Goal: Information Seeking & Learning: Learn about a topic

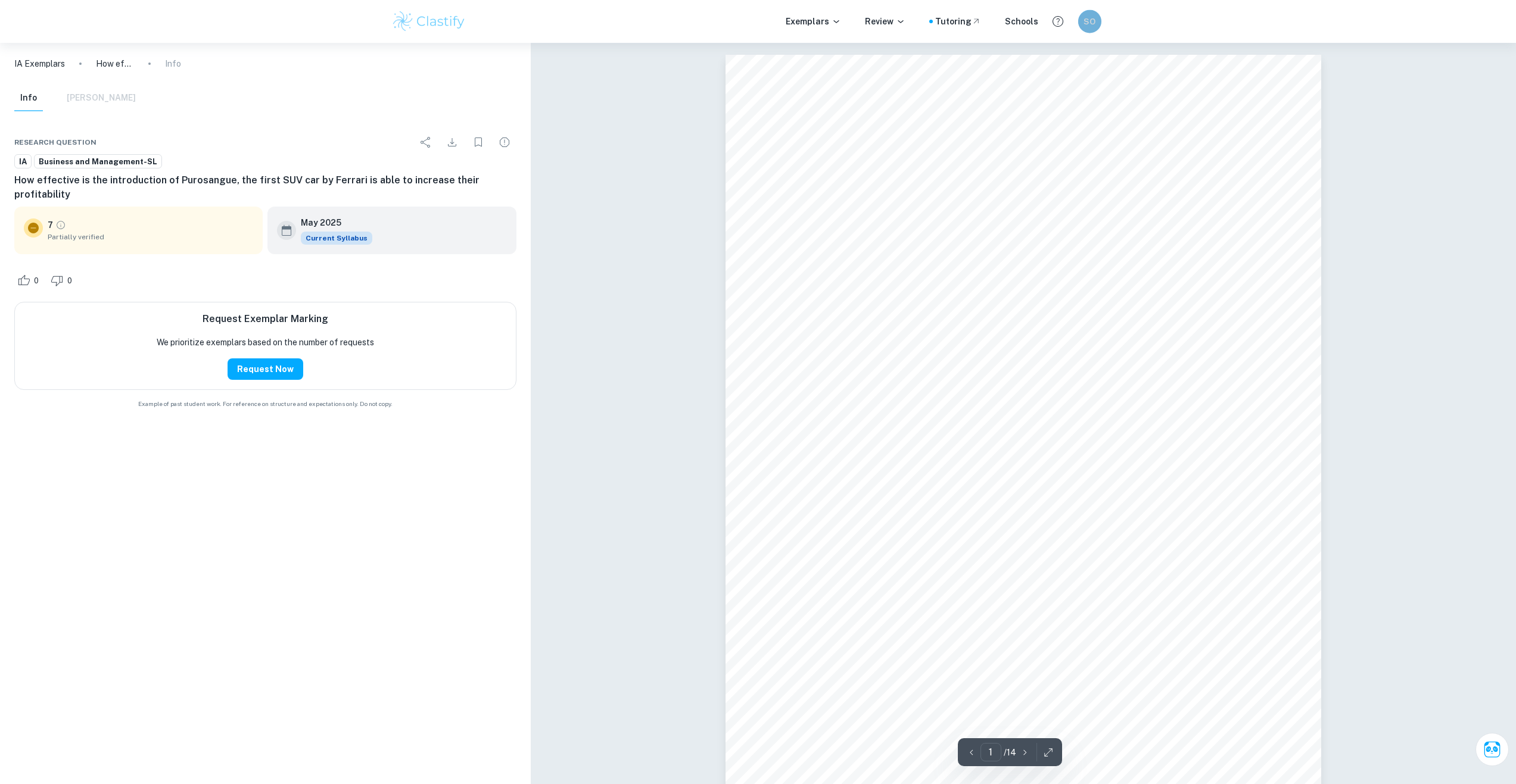
click at [1091, 21] on h6 "SO" at bounding box center [1089, 22] width 14 height 13
click at [1092, 22] on div at bounding box center [758, 392] width 1516 height 784
click at [424, 27] on img at bounding box center [429, 21] width 75 height 24
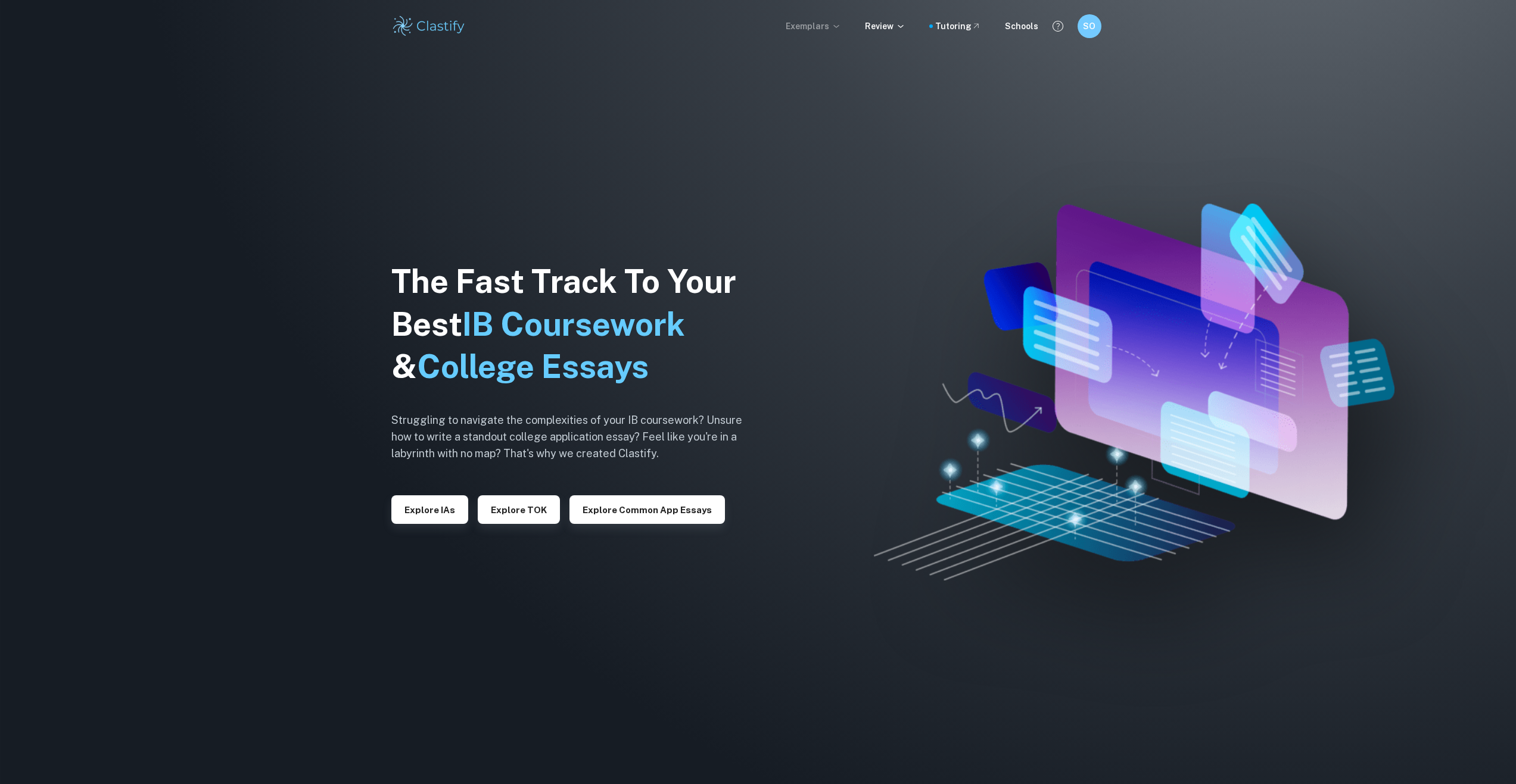
click at [841, 23] on icon at bounding box center [836, 26] width 10 height 10
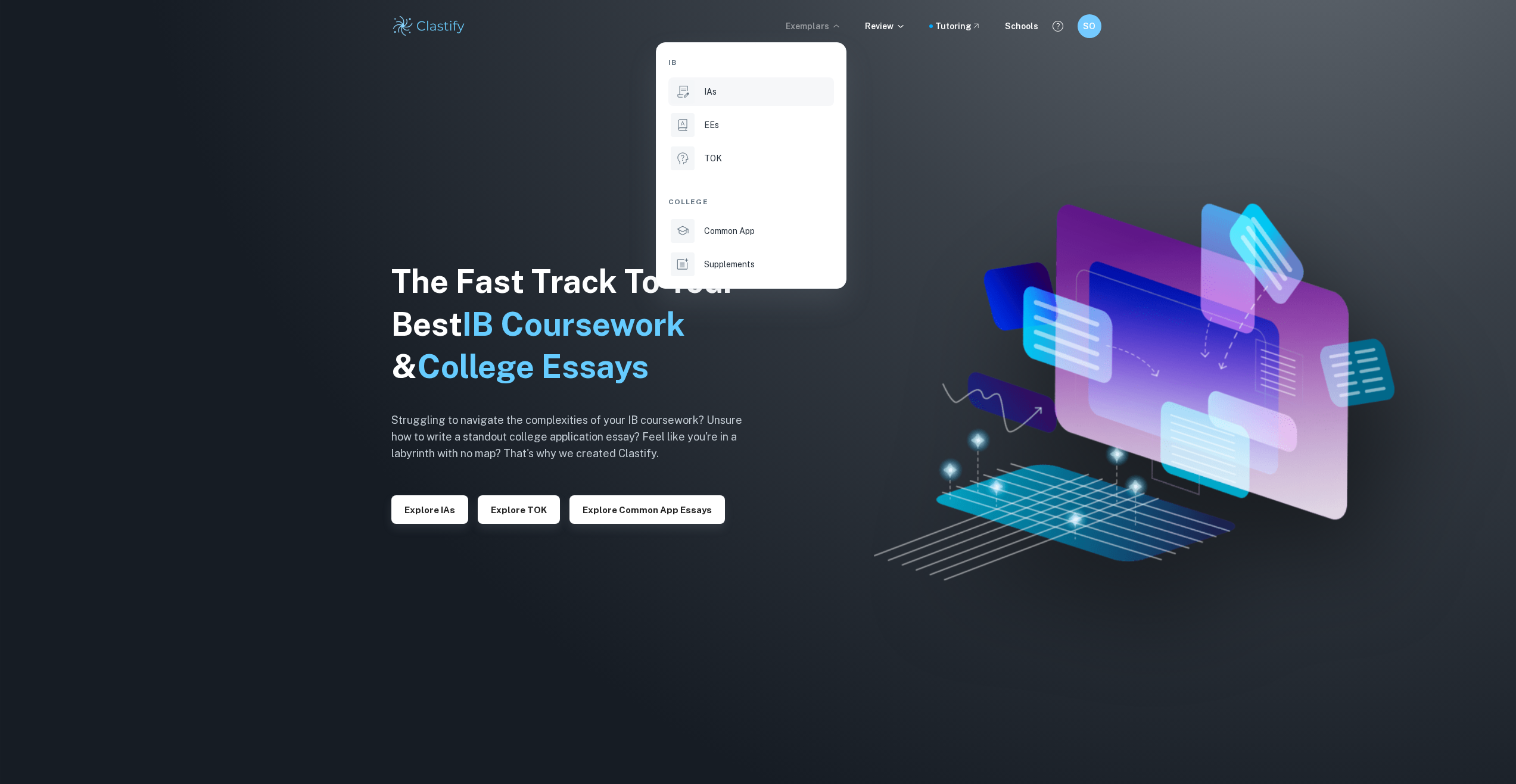
click at [716, 103] on li "IAs" at bounding box center [751, 91] width 166 height 29
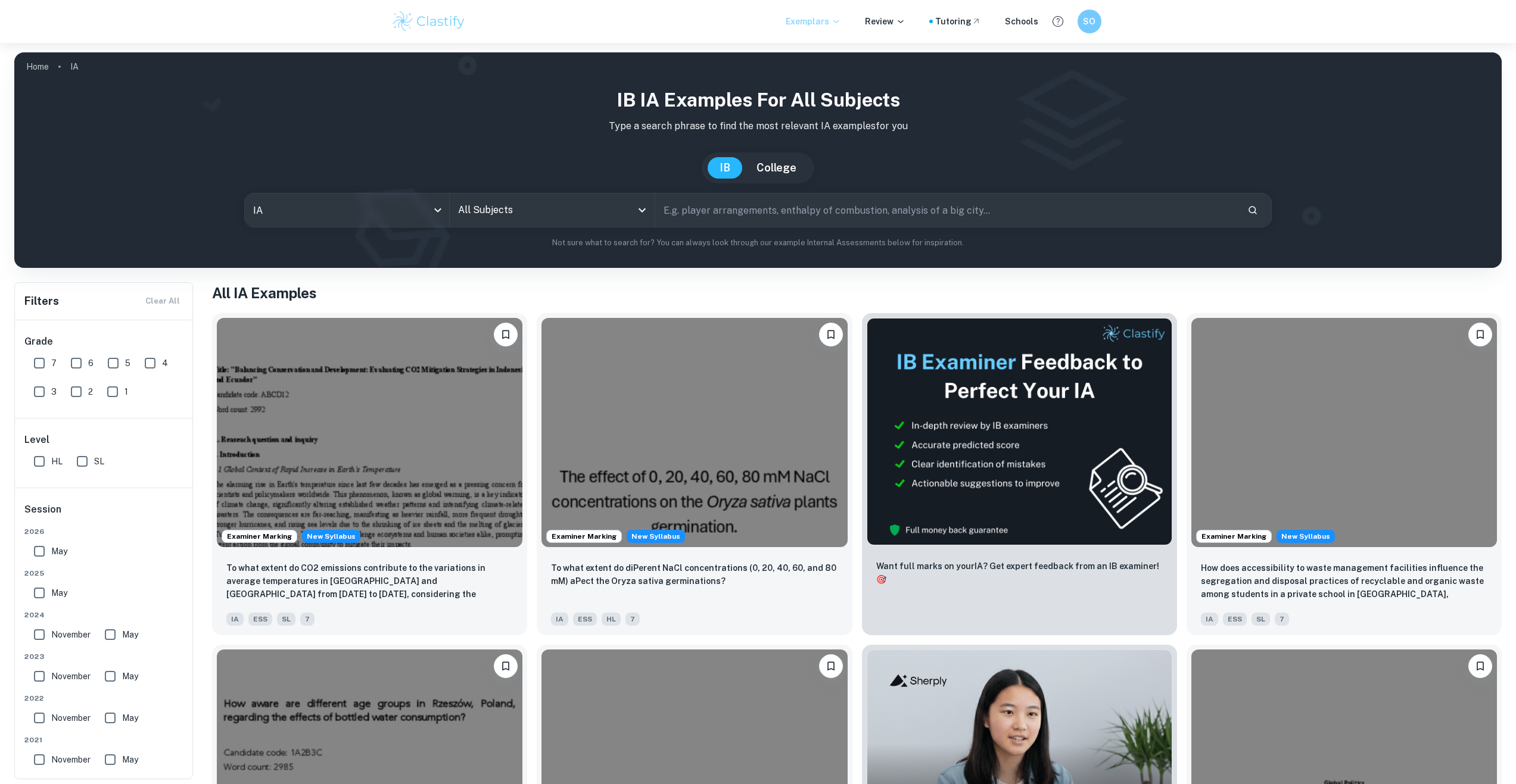
click at [388, 227] on div "IA ia All Subjects All Subjects ​" at bounding box center [758, 210] width 1028 height 35
click at [491, 218] on input "All Subjects" at bounding box center [543, 210] width 176 height 22
type input "busi"
click at [530, 267] on li "Business and Management" at bounding box center [569, 270] width 228 height 27
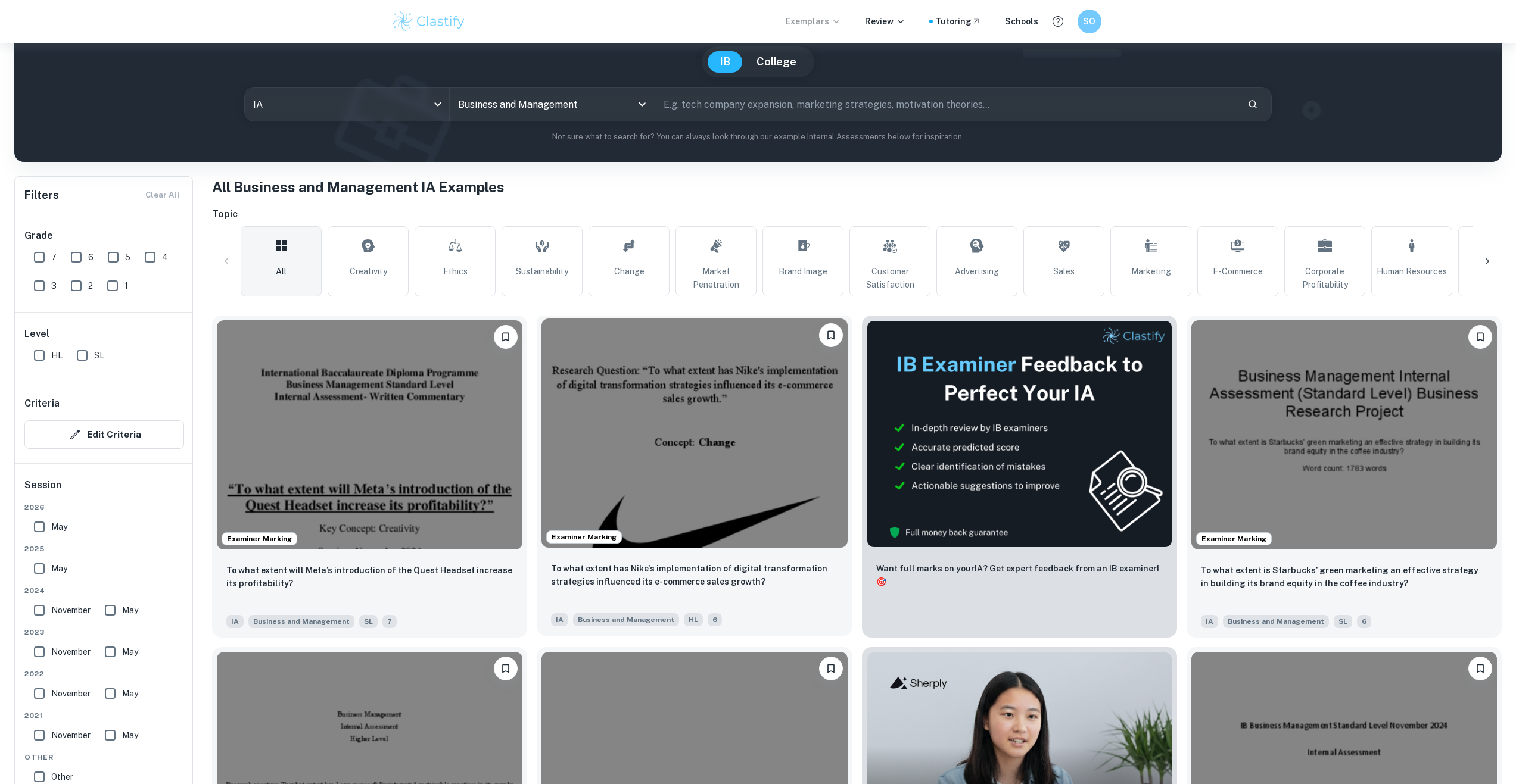
scroll to position [119, 0]
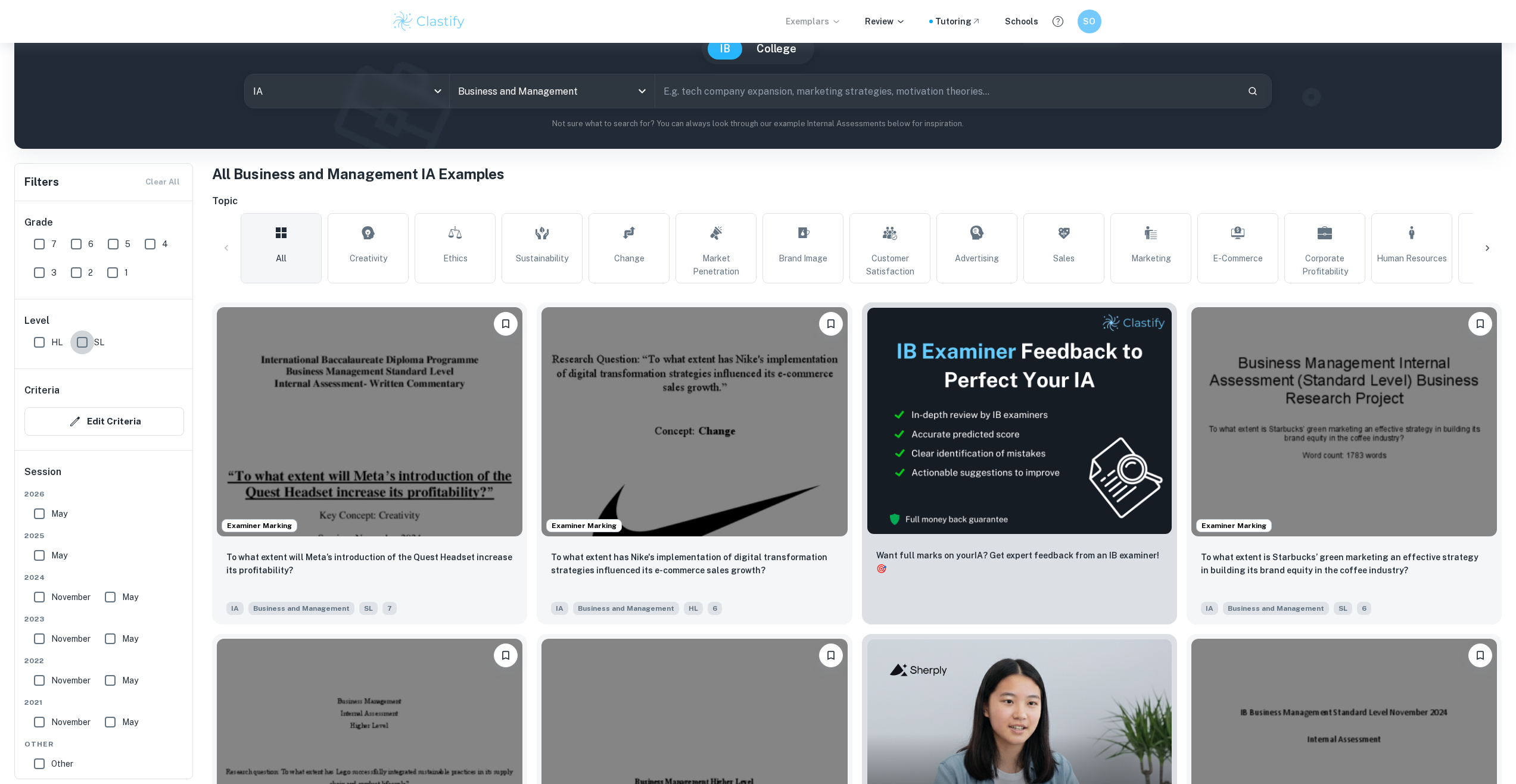
click at [85, 344] on input "SL" at bounding box center [82, 342] width 24 height 24
checkbox input "true"
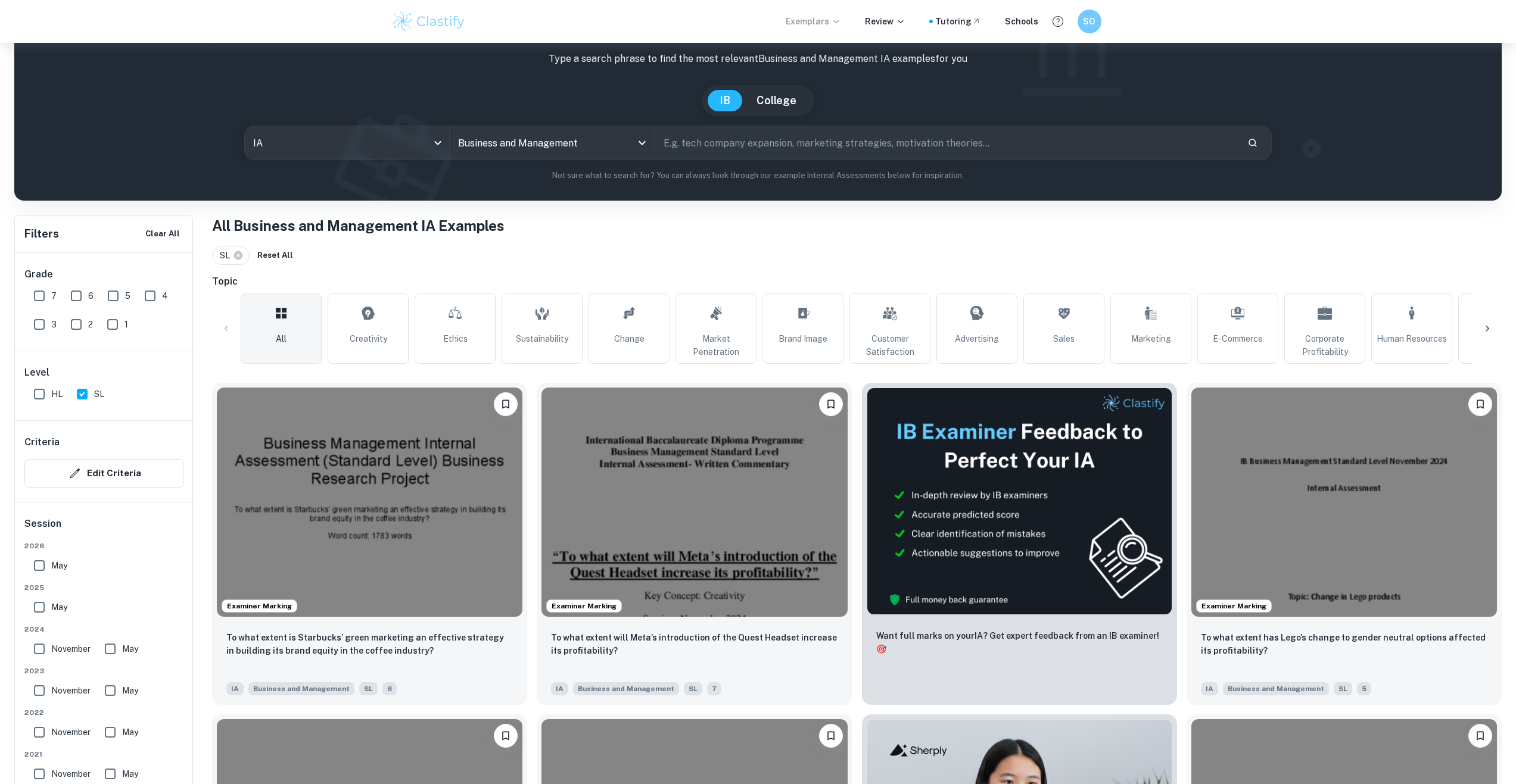
scroll to position [0, 0]
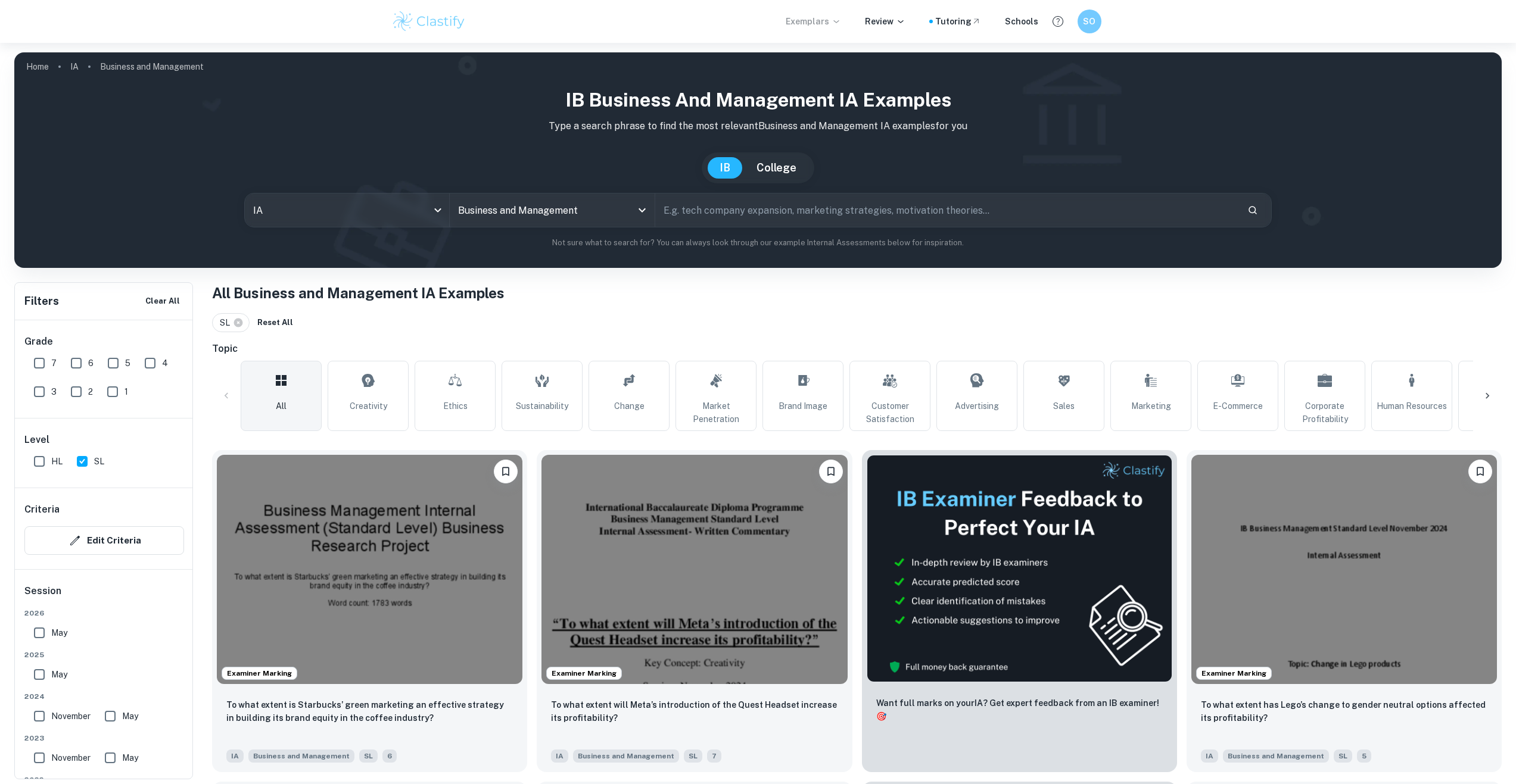
click at [773, 210] on input "text" at bounding box center [946, 210] width 583 height 33
type input "beast"
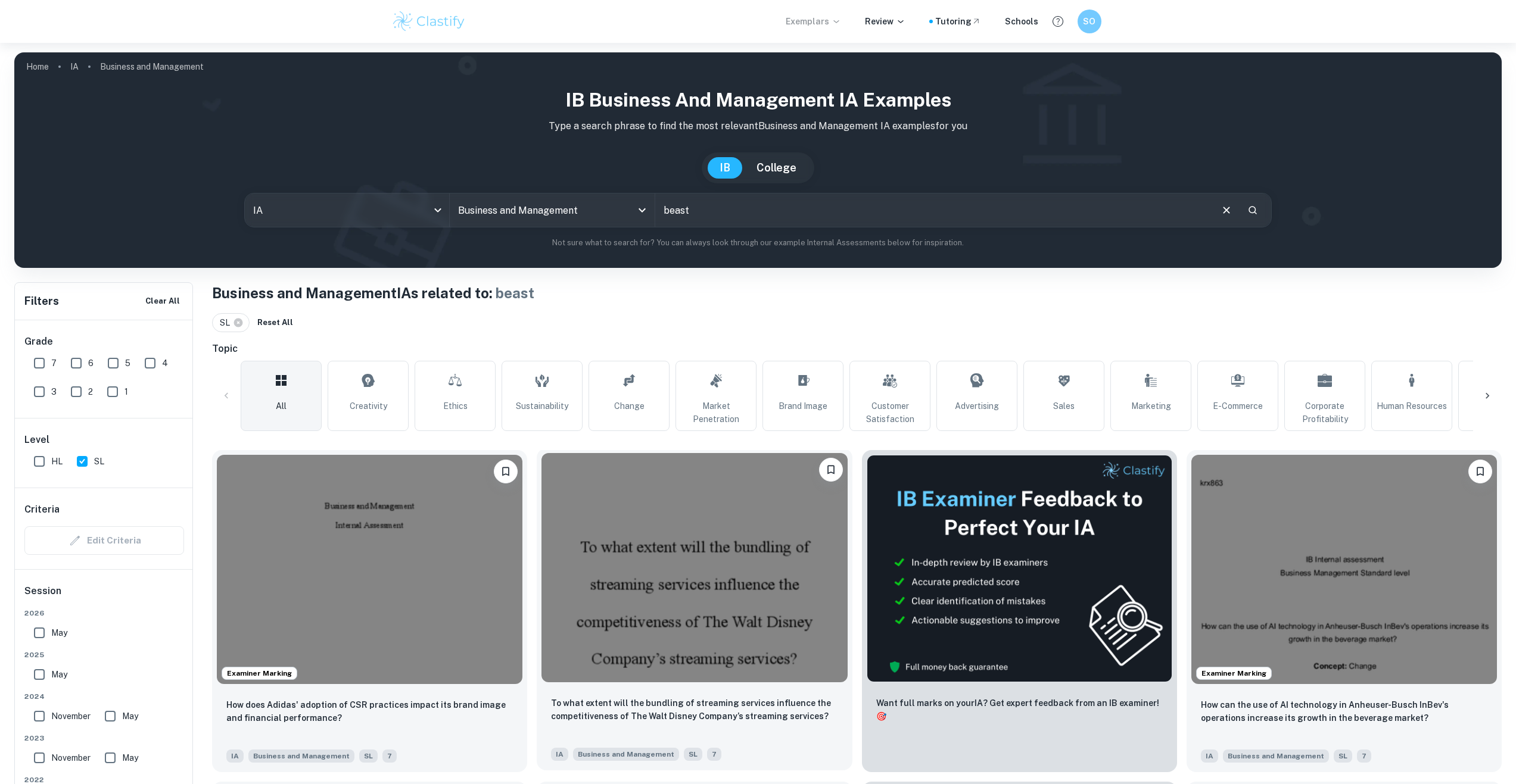
scroll to position [119, 0]
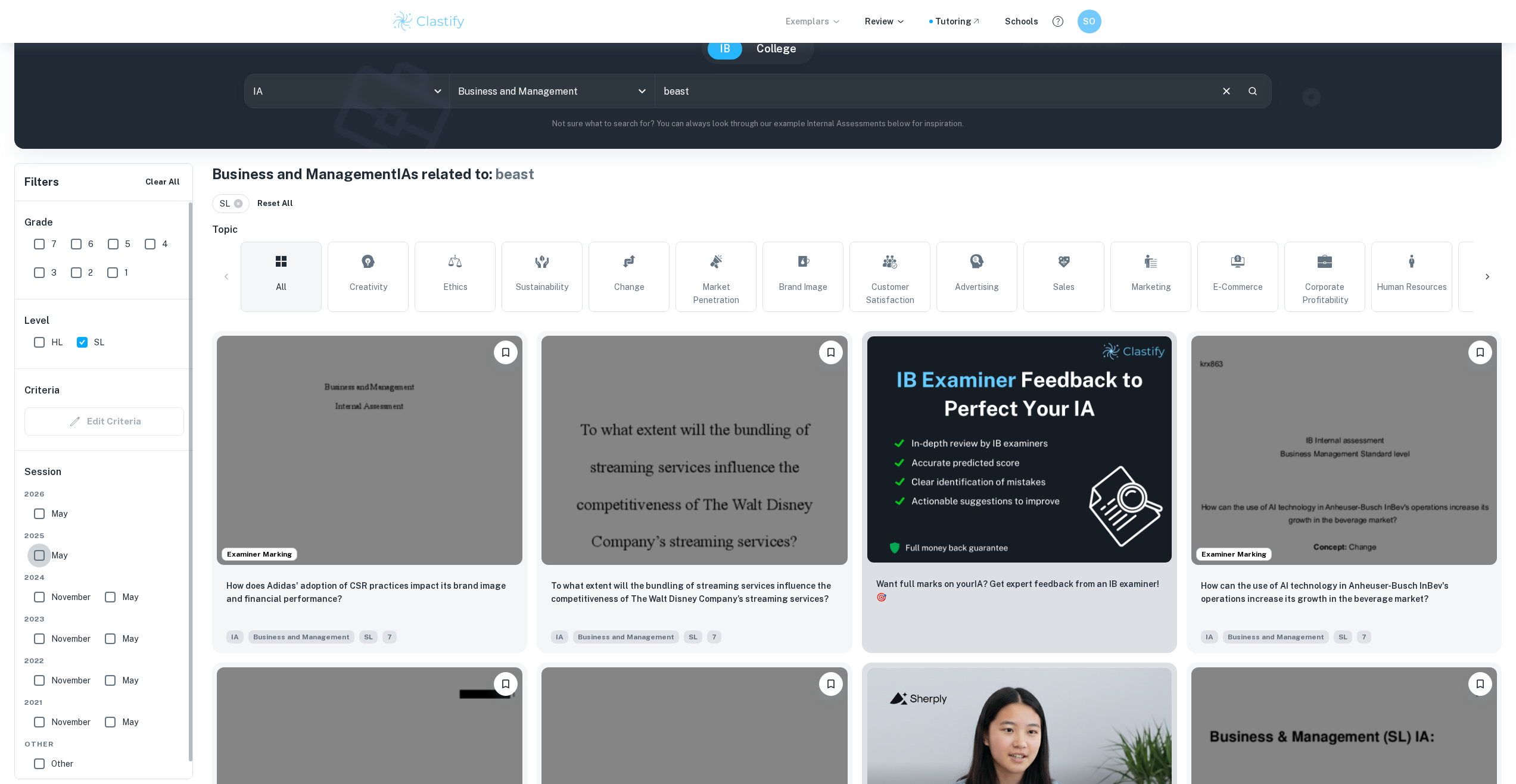
click at [41, 557] on input "May" at bounding box center [39, 555] width 24 height 24
checkbox input "true"
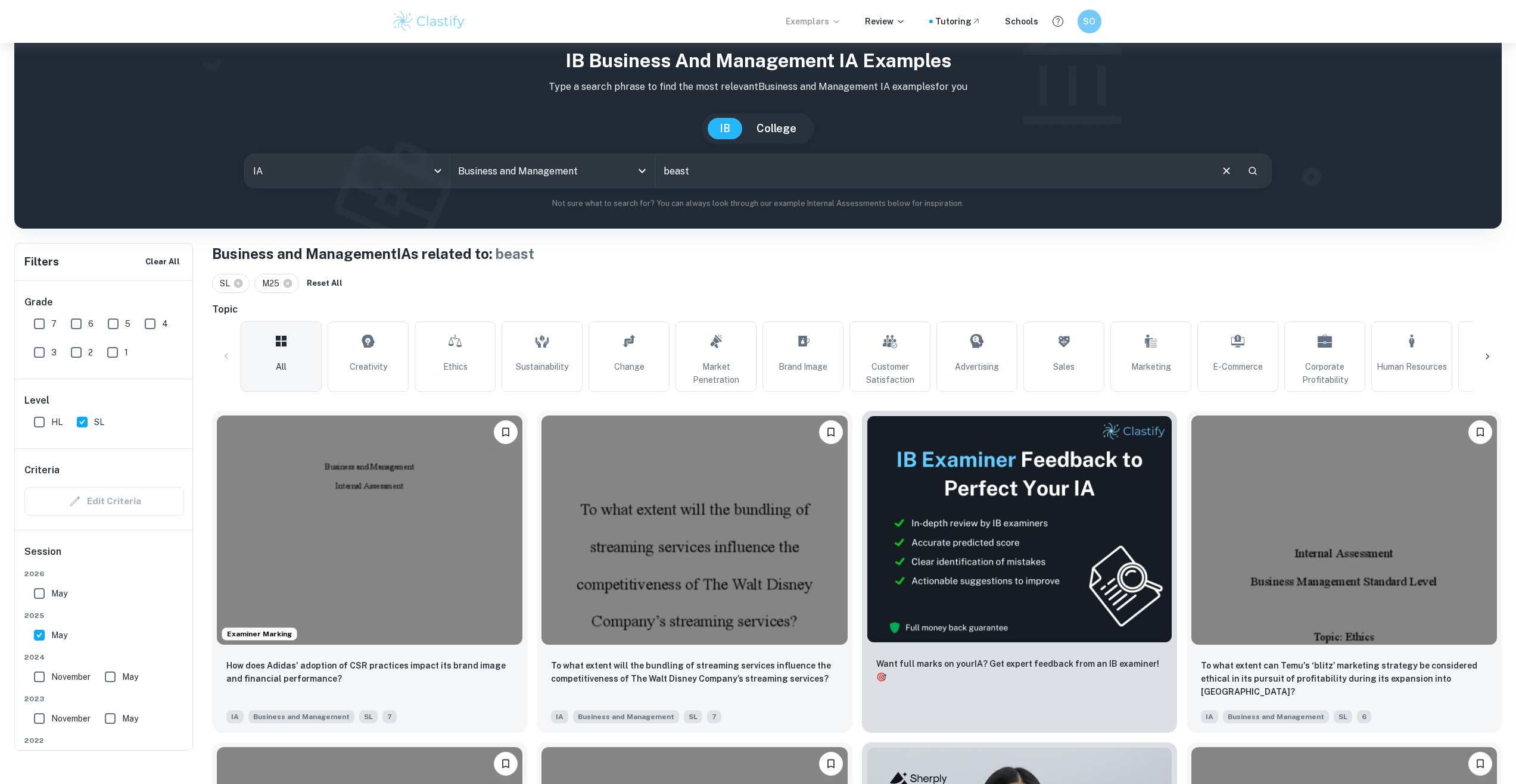
scroll to position [0, 0]
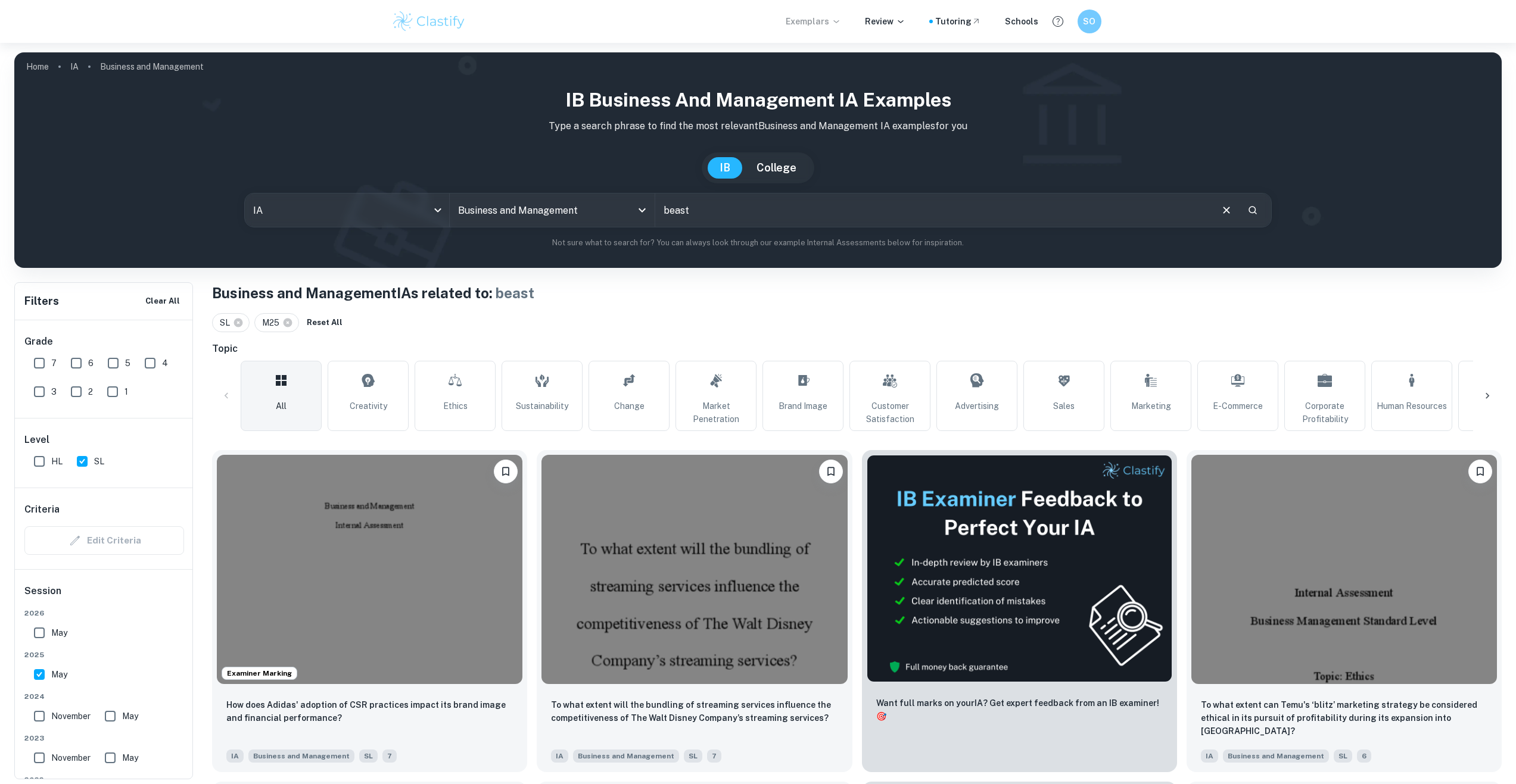
click at [1223, 214] on icon "Clear" at bounding box center [1227, 210] width 13 height 13
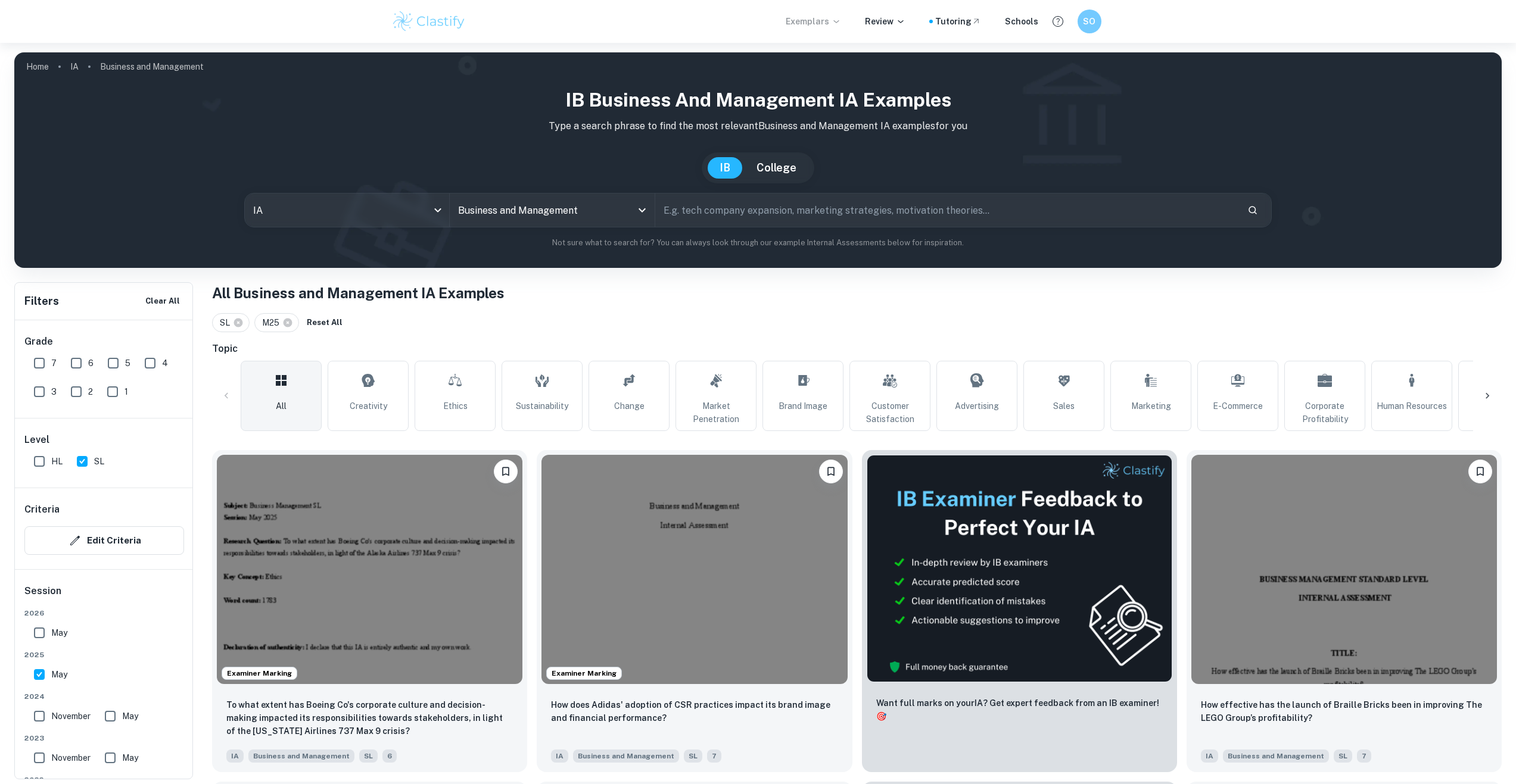
click at [46, 632] on input "May" at bounding box center [39, 632] width 24 height 24
click at [47, 636] on input "May" at bounding box center [39, 632] width 24 height 24
checkbox input "false"
click at [1249, 201] on button "Search" at bounding box center [1252, 210] width 20 height 20
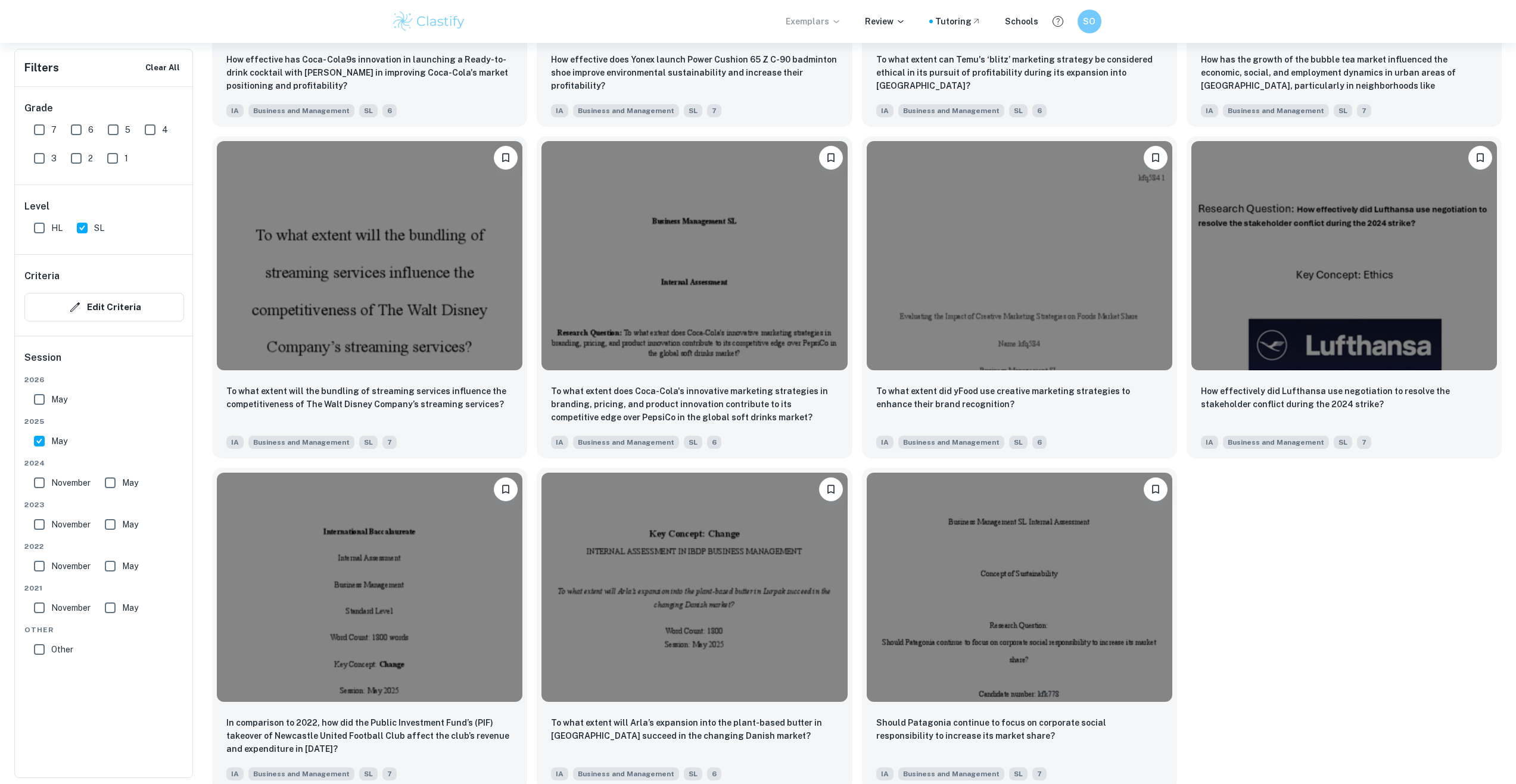
scroll to position [1977, 0]
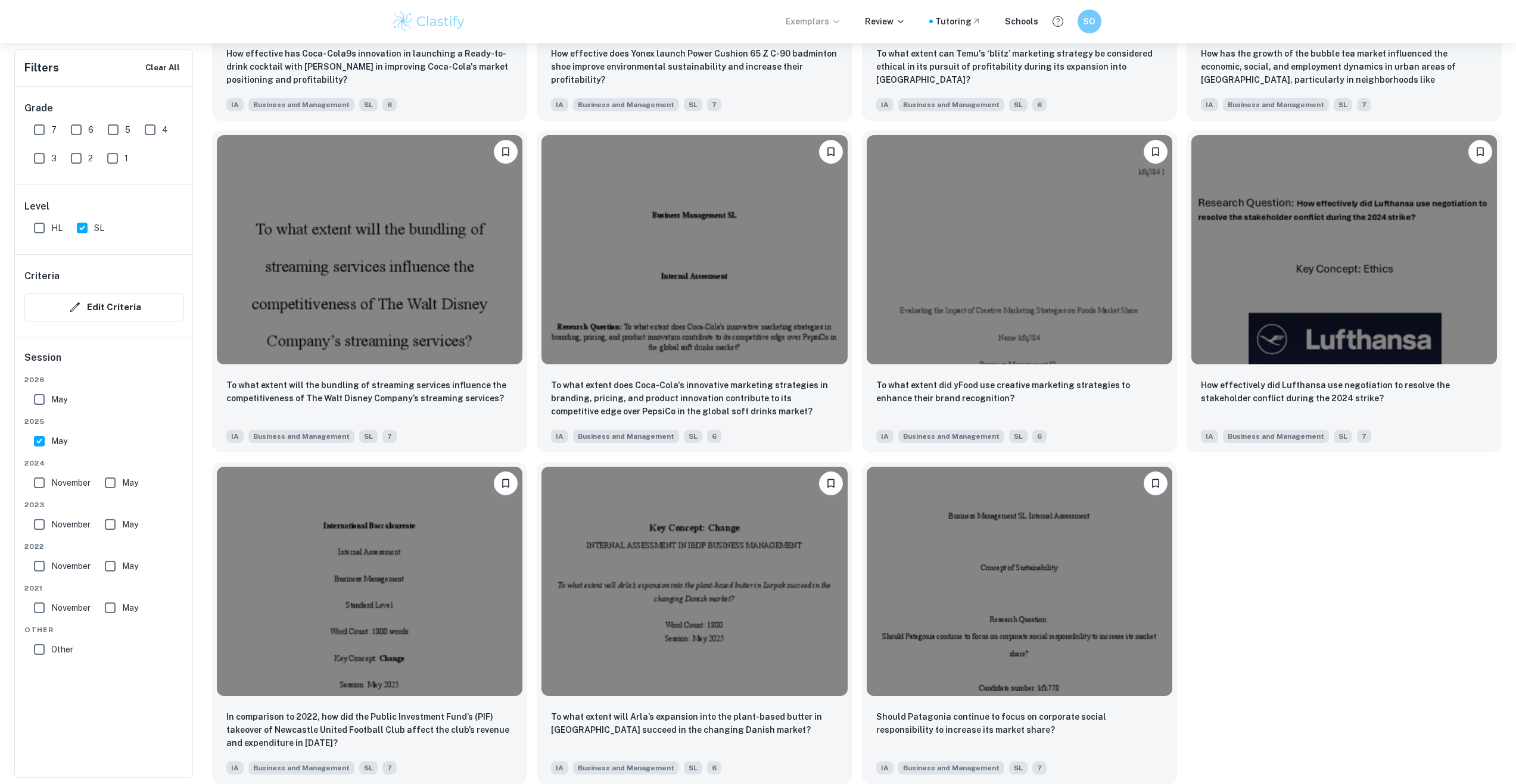
click at [105, 135] on input "5" at bounding box center [113, 129] width 24 height 24
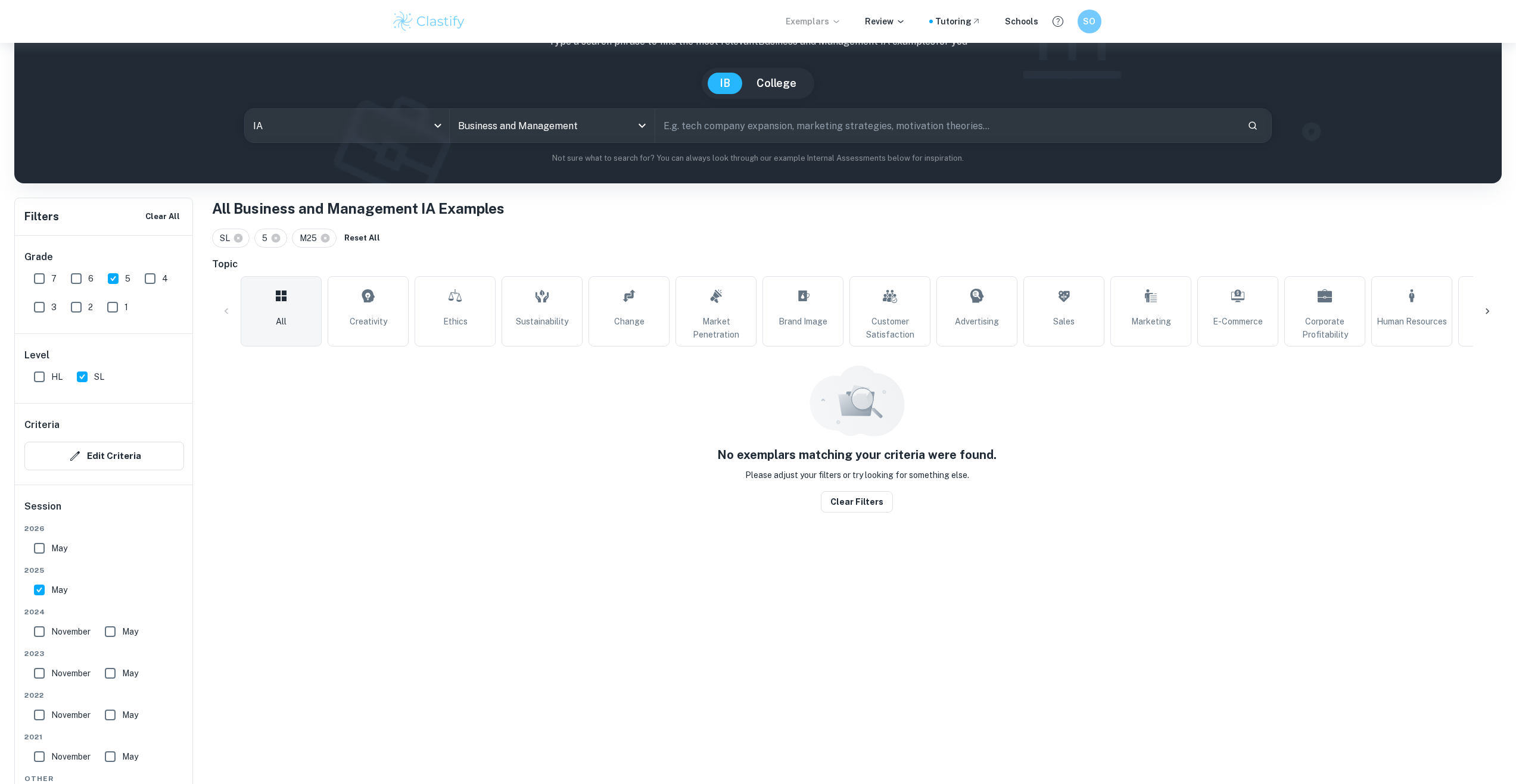
scroll to position [43, 0]
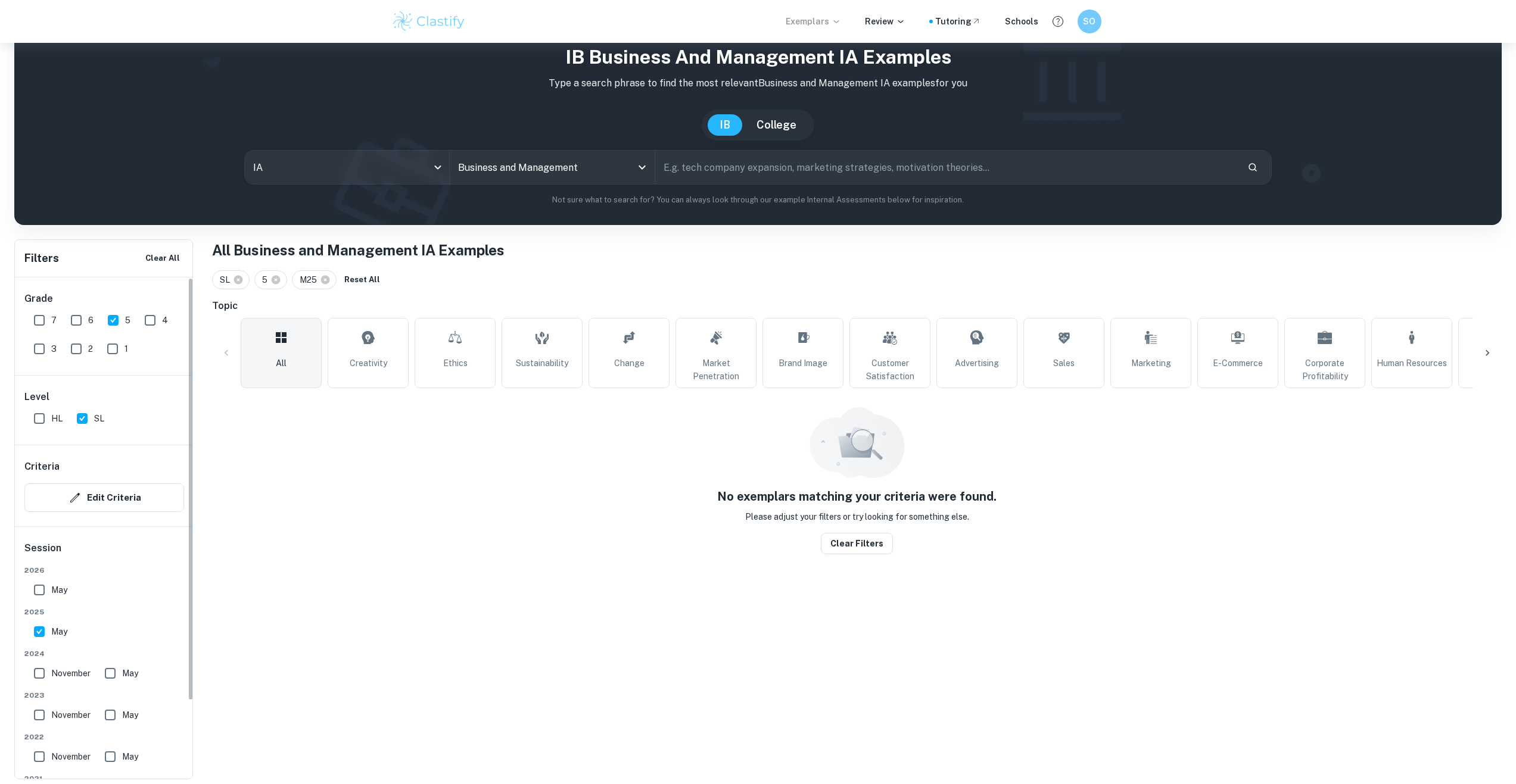
click at [111, 323] on input "5" at bounding box center [113, 320] width 24 height 24
checkbox input "false"
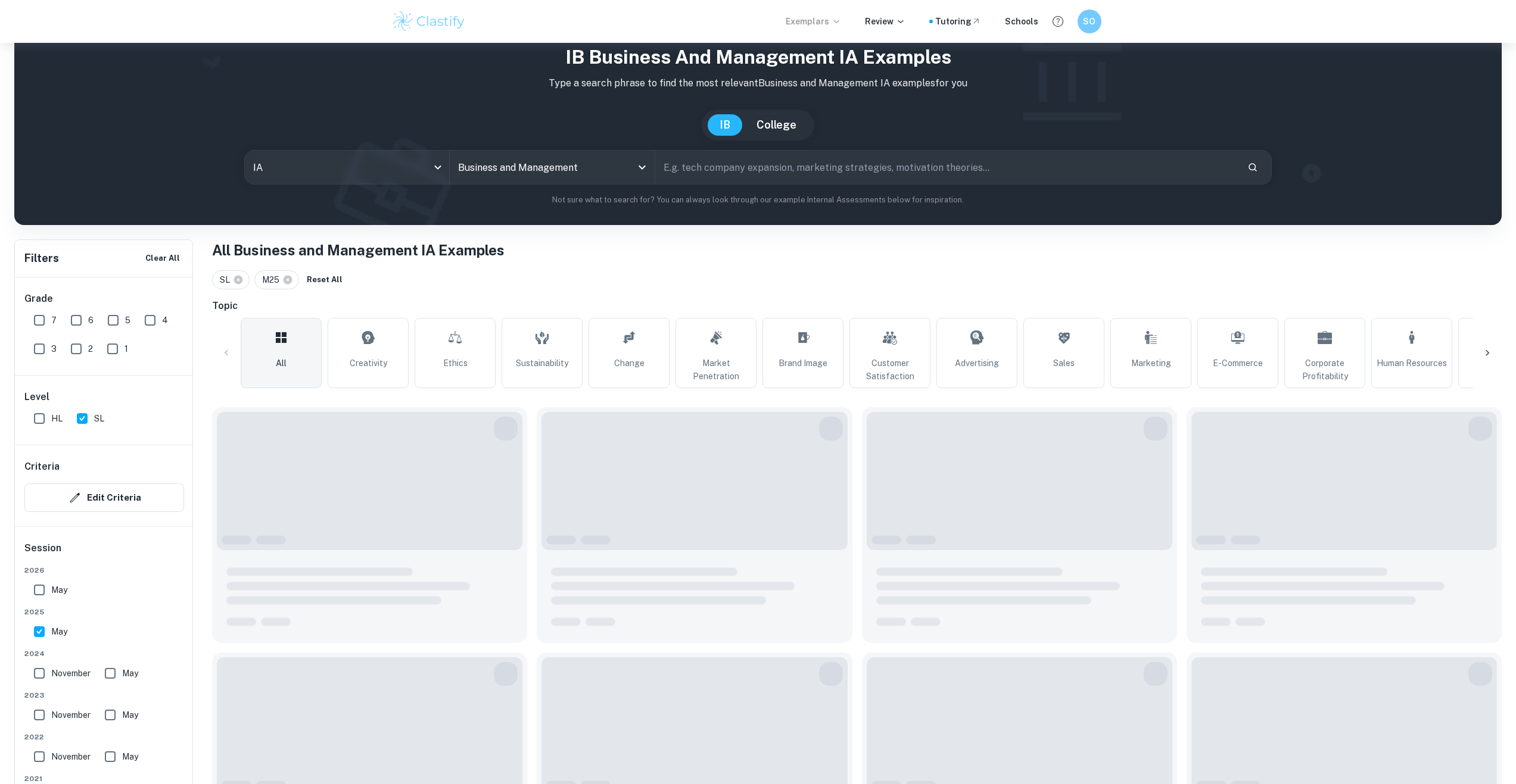
scroll to position [883, 0]
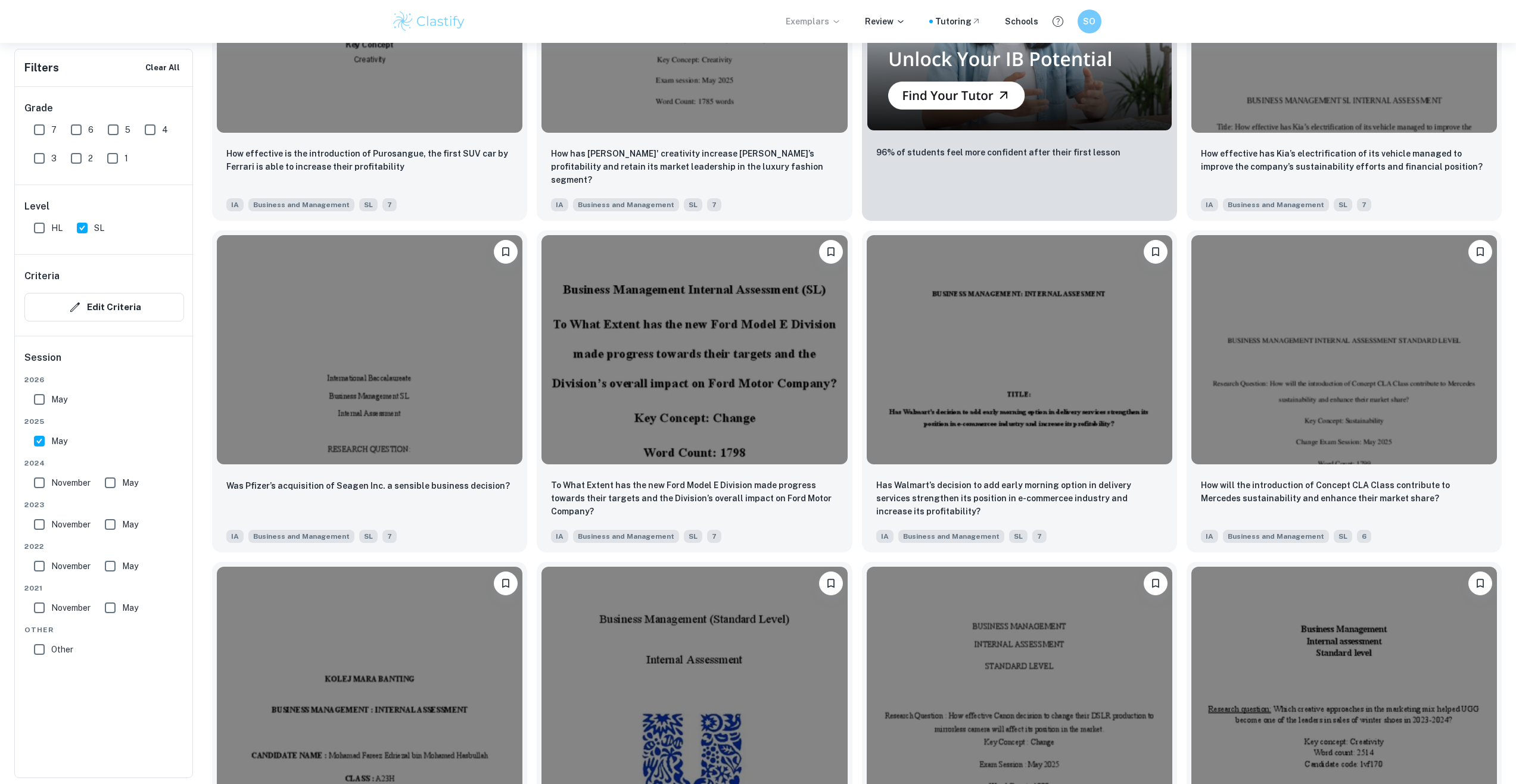
click at [100, 480] on input "May" at bounding box center [110, 482] width 24 height 24
checkbox input "true"
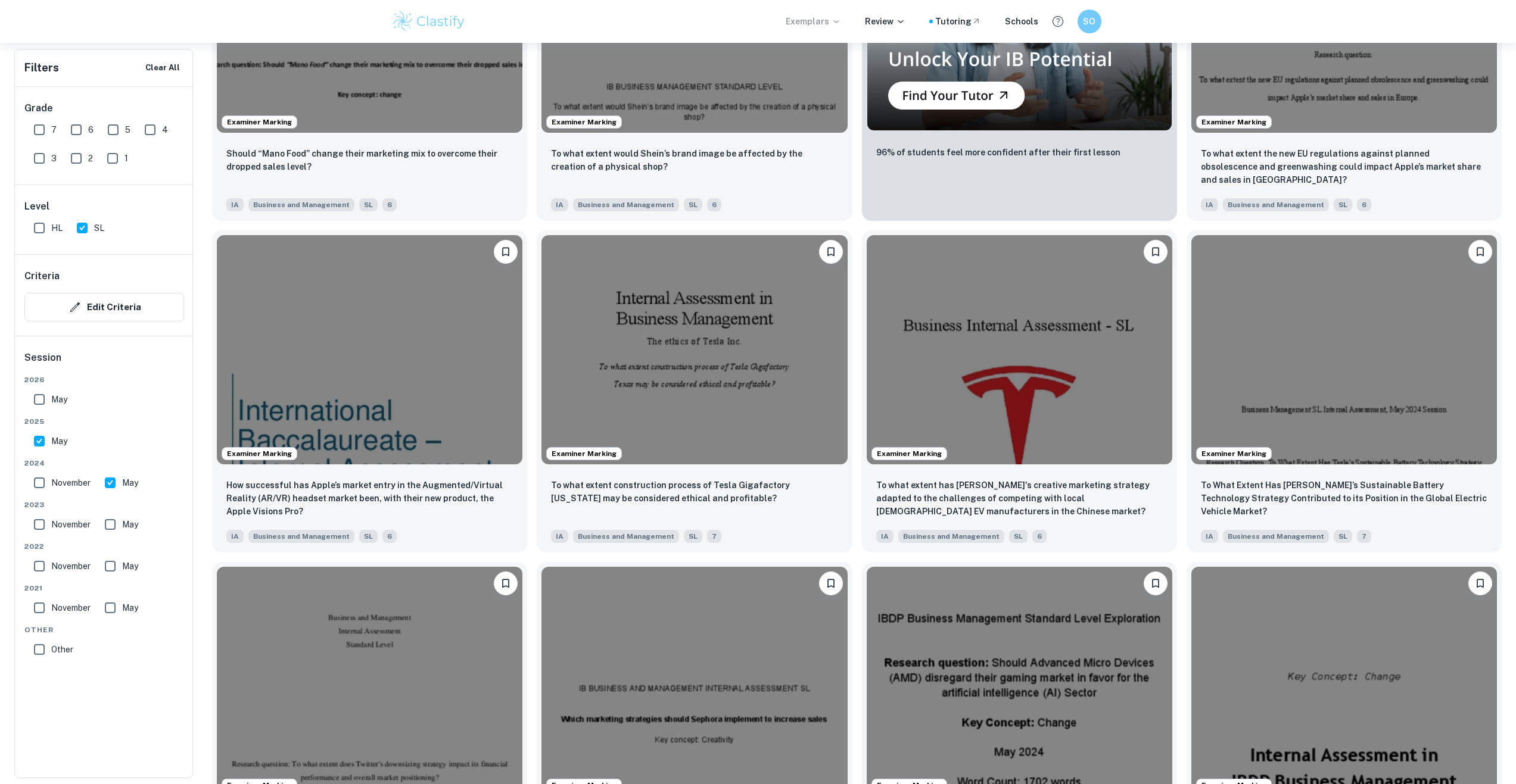
click at [62, 487] on span "November" at bounding box center [70, 483] width 39 height 13
click at [51, 487] on input "November" at bounding box center [39, 482] width 24 height 24
checkbox input "true"
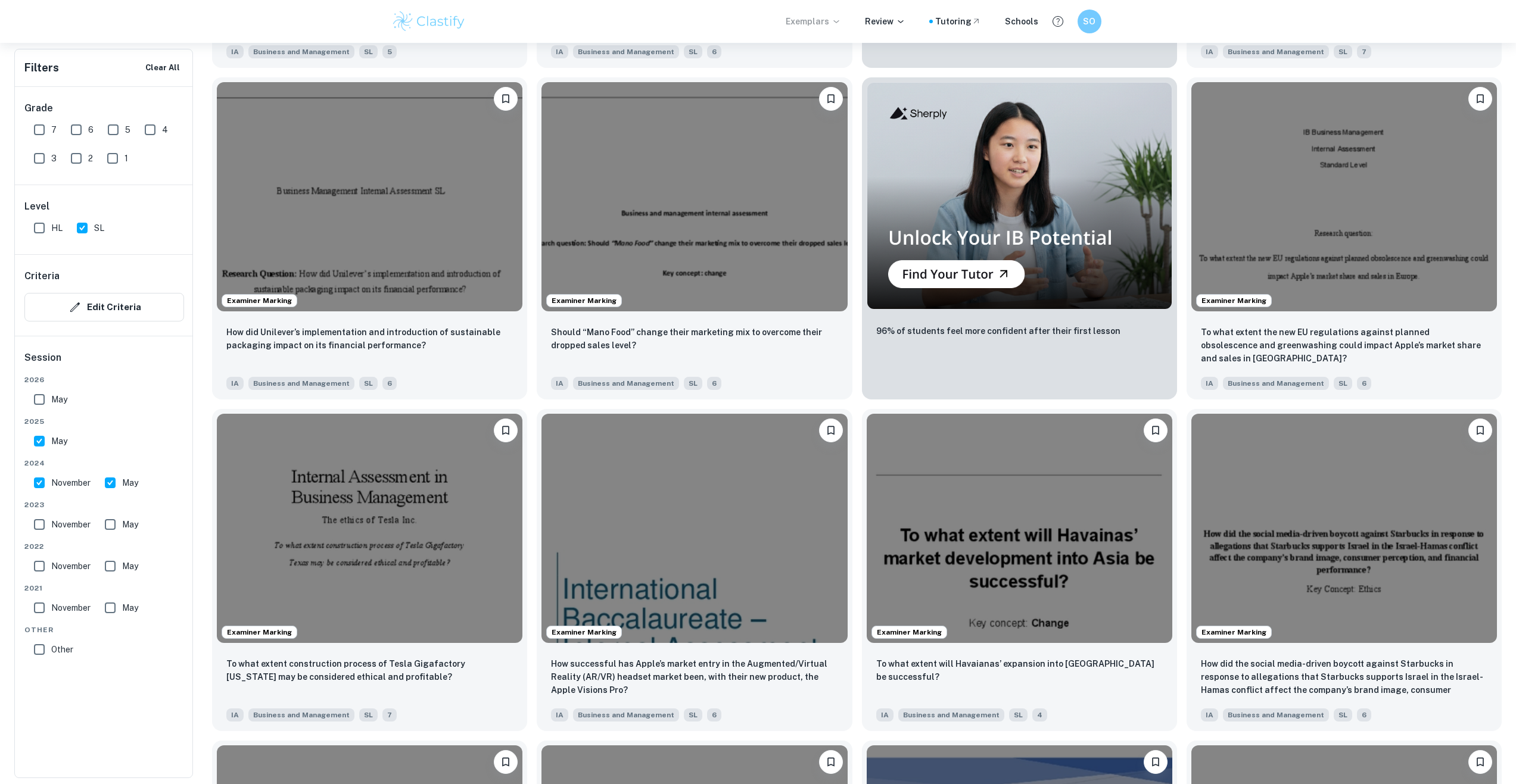
click at [118, 126] on input "5" at bounding box center [113, 129] width 24 height 24
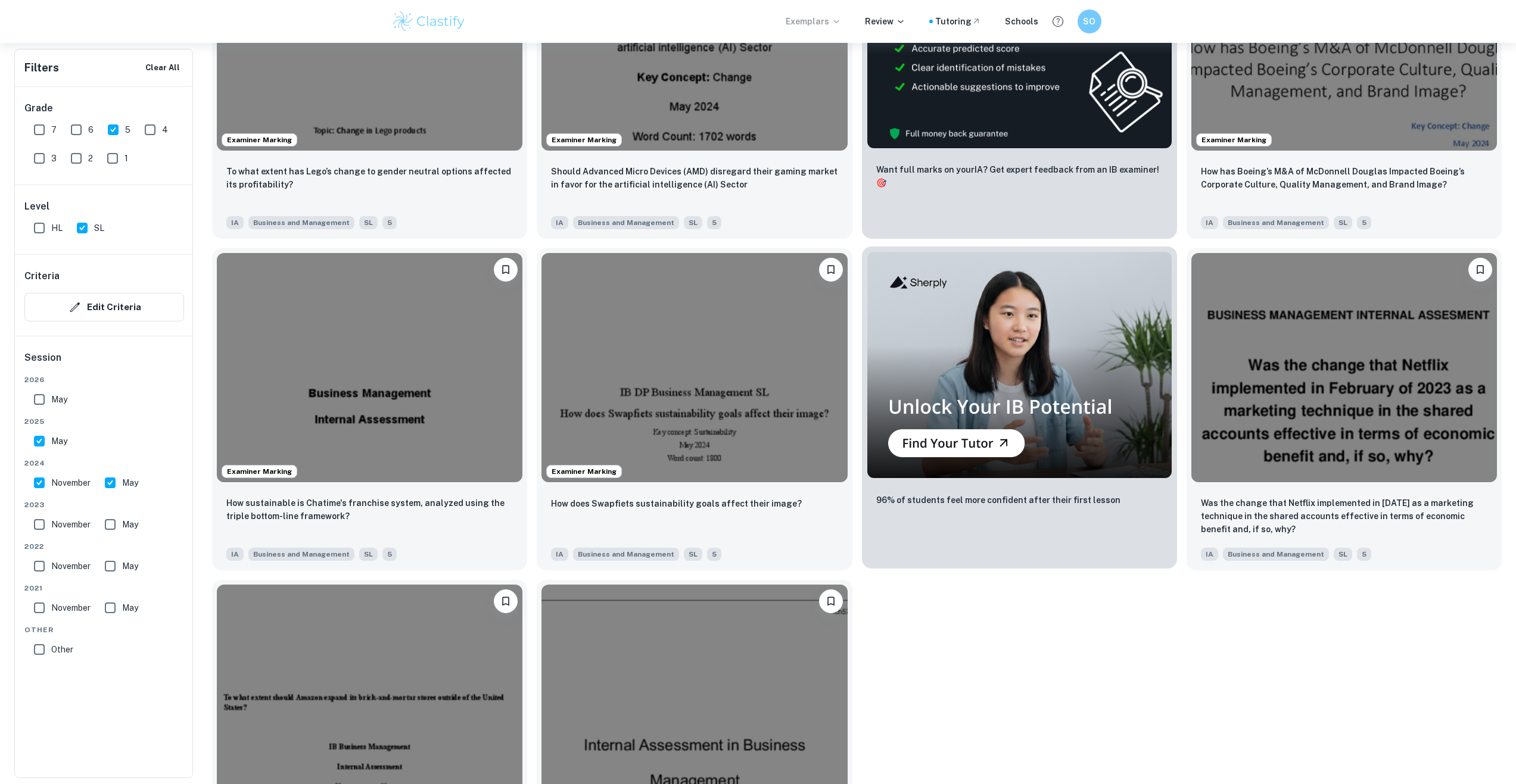
scroll to position [536, 0]
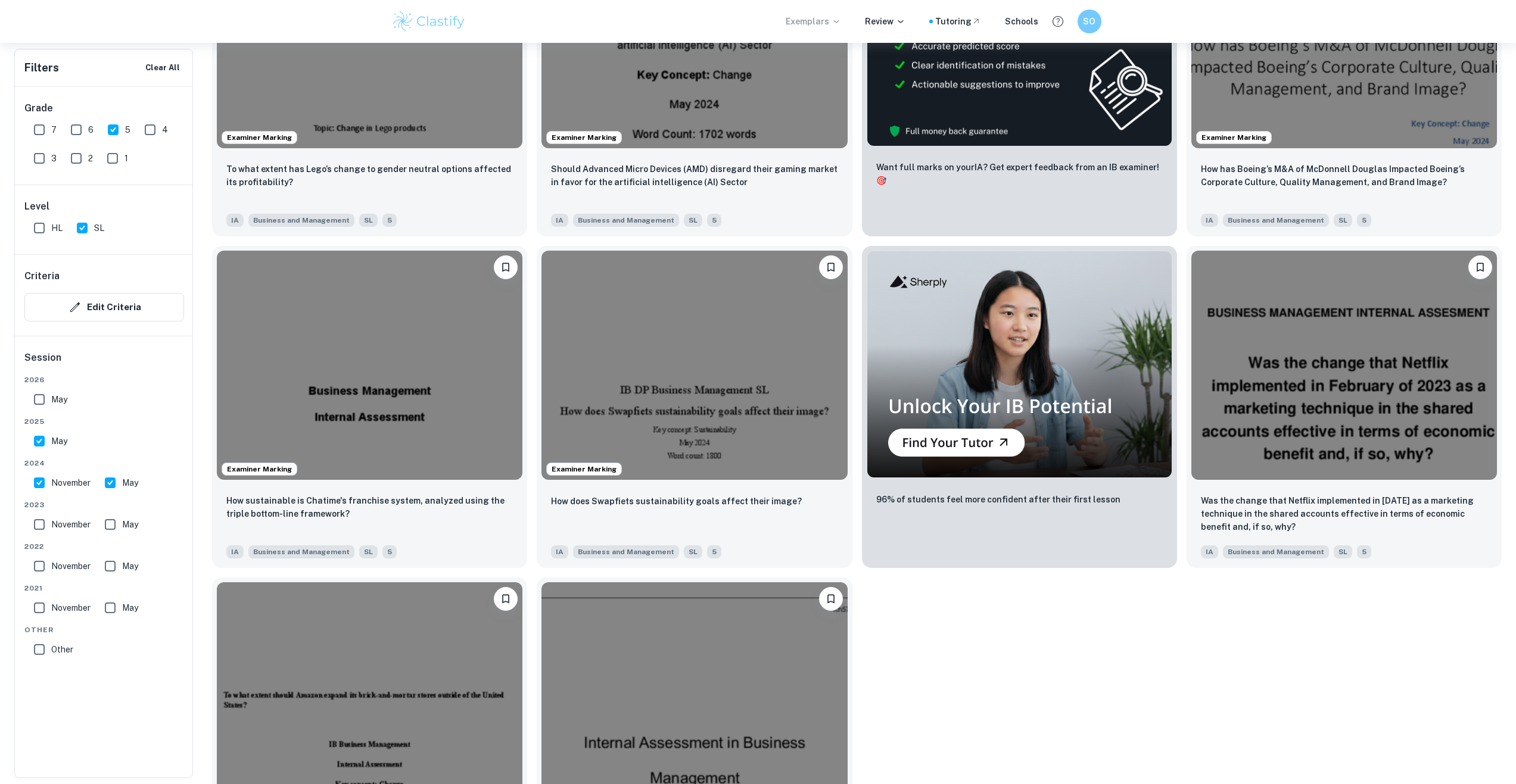
click at [111, 135] on input "5" at bounding box center [113, 129] width 24 height 24
checkbox input "false"
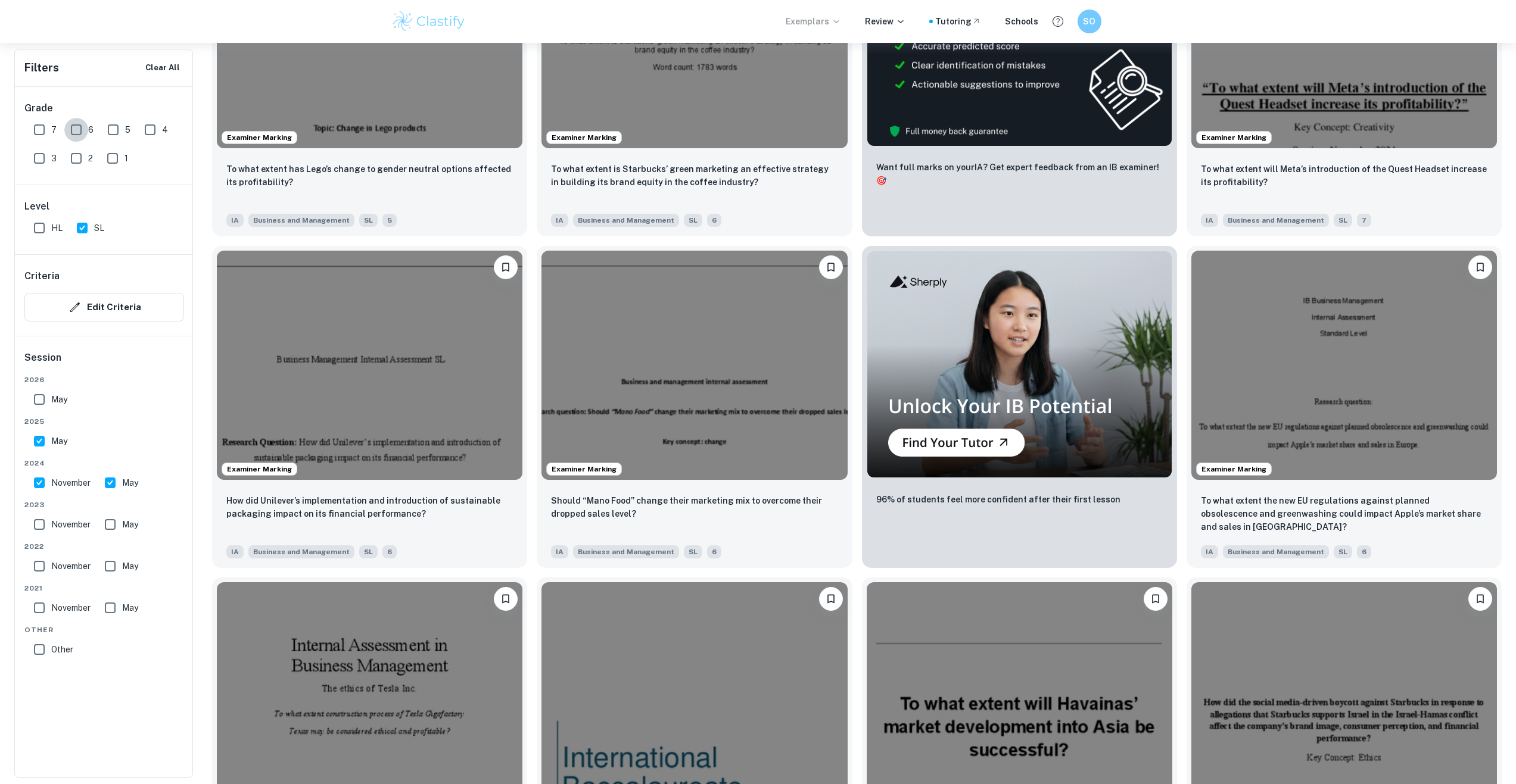
click at [72, 128] on input "6" at bounding box center [76, 129] width 24 height 24
checkbox input "true"
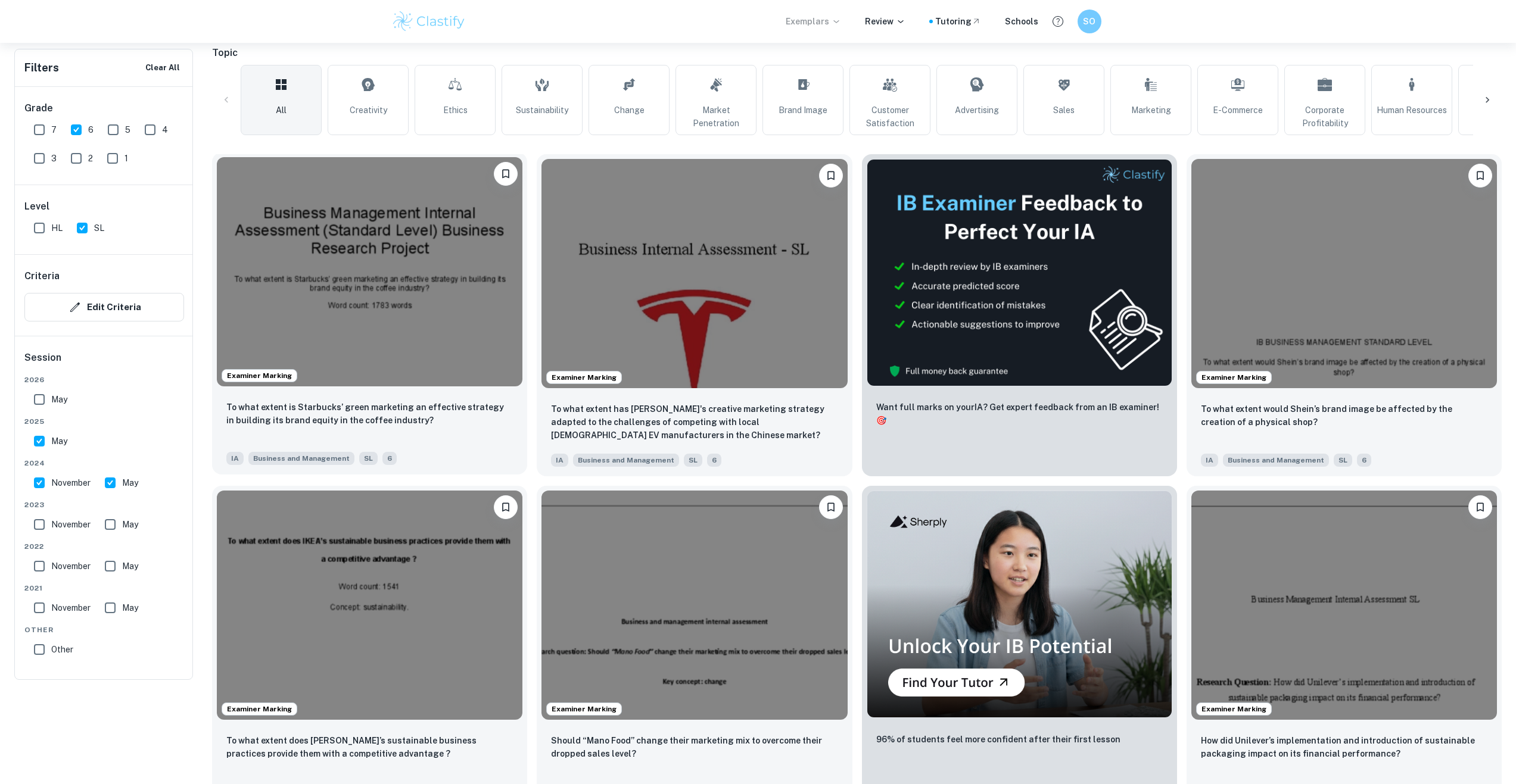
scroll to position [298, 0]
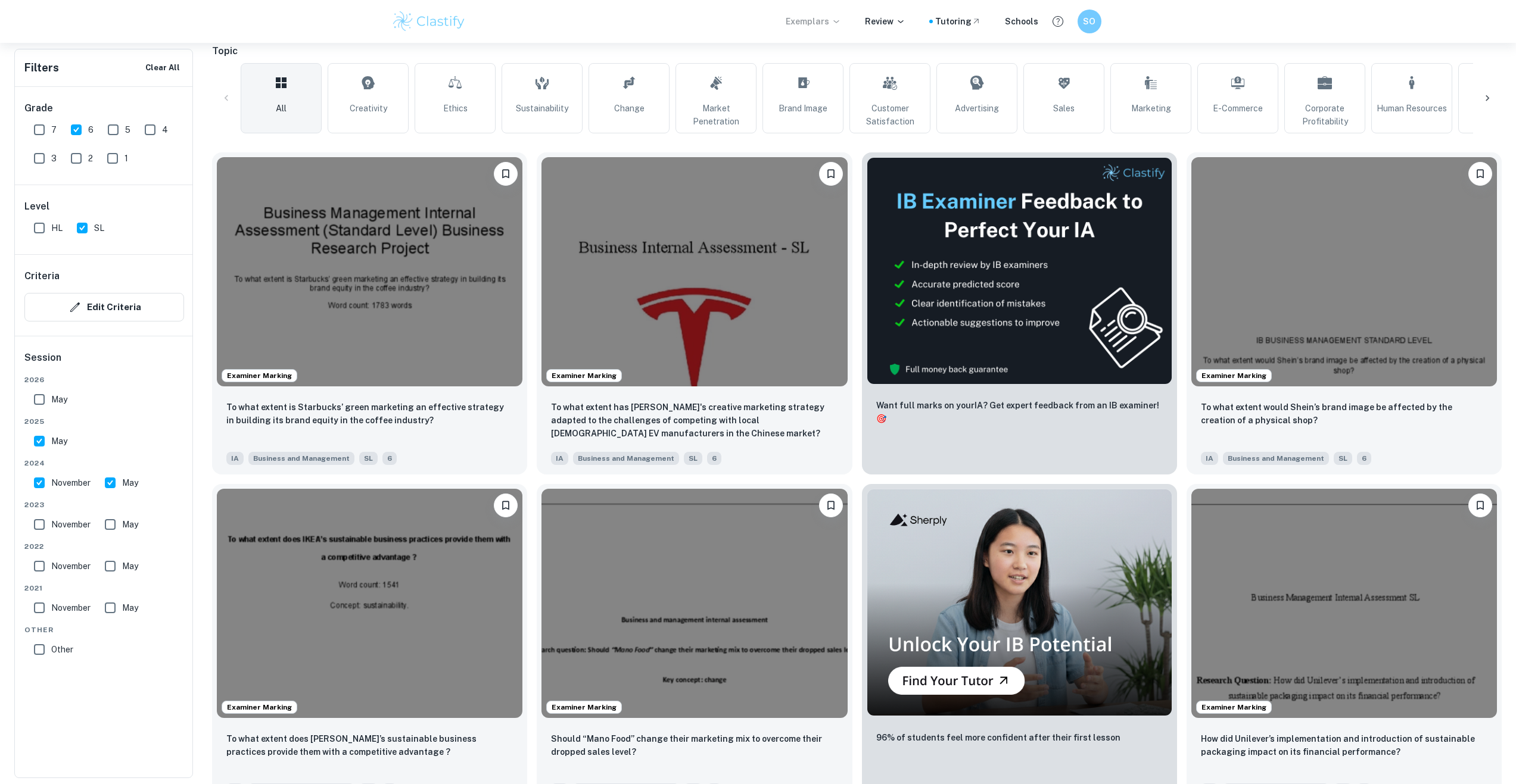
click at [51, 437] on span "May" at bounding box center [59, 441] width 16 height 13
click at [51, 437] on input "May" at bounding box center [39, 441] width 24 height 24
checkbox input "false"
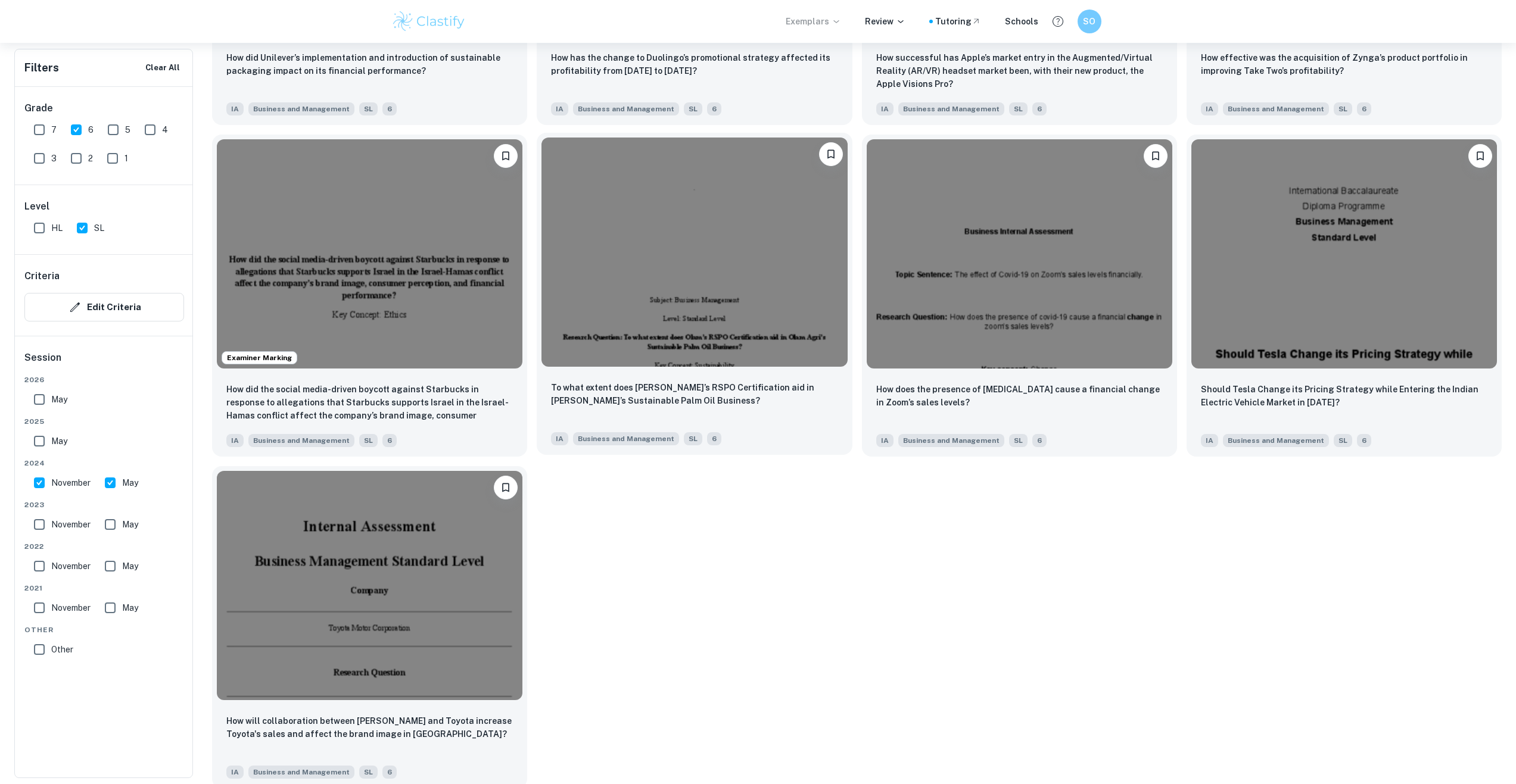
scroll to position [1314, 0]
